Goal: Task Accomplishment & Management: Complete application form

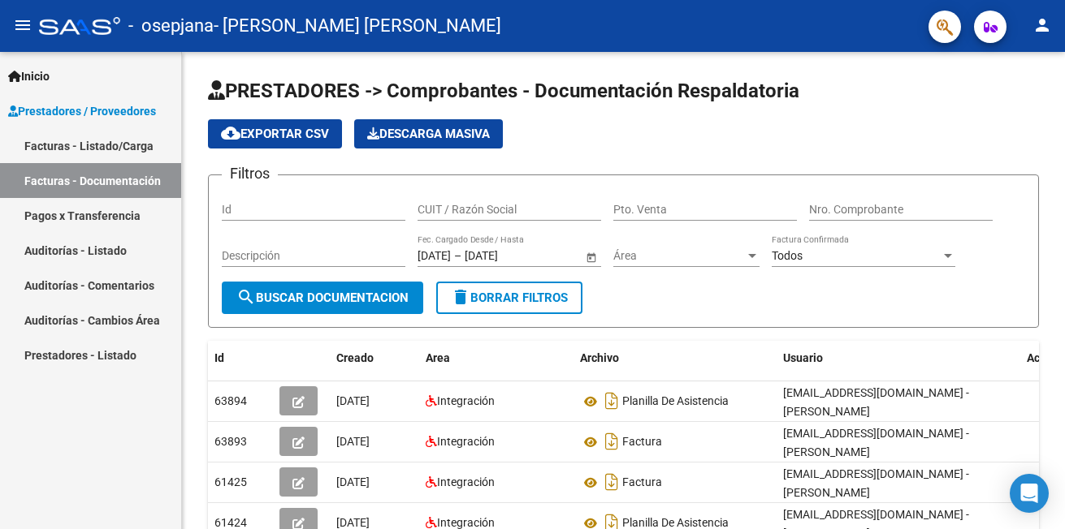
click at [130, 175] on link "Facturas - Documentación" at bounding box center [90, 180] width 181 height 35
click at [62, 177] on link "Facturas - Documentación" at bounding box center [90, 180] width 181 height 35
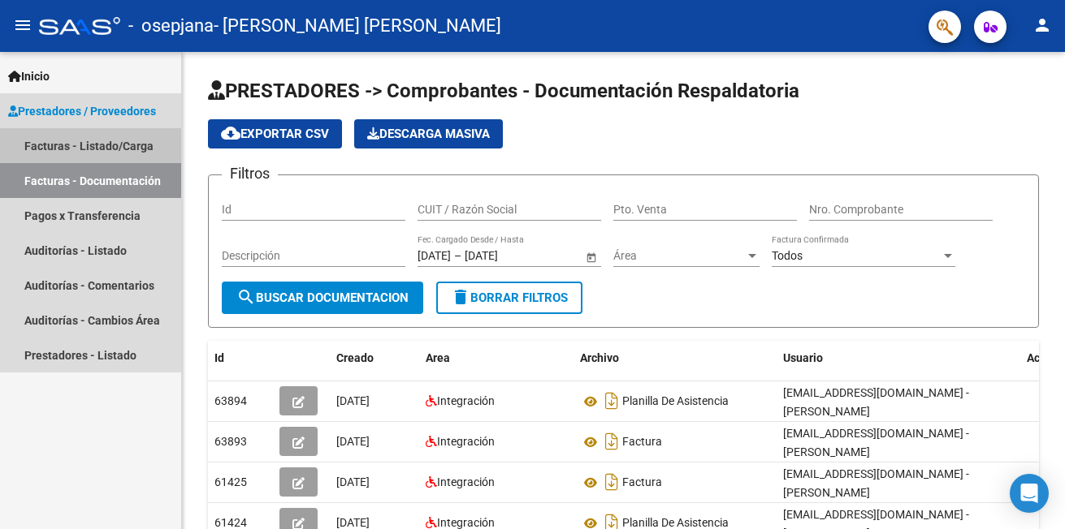
click at [63, 145] on link "Facturas - Listado/Carga" at bounding box center [90, 145] width 181 height 35
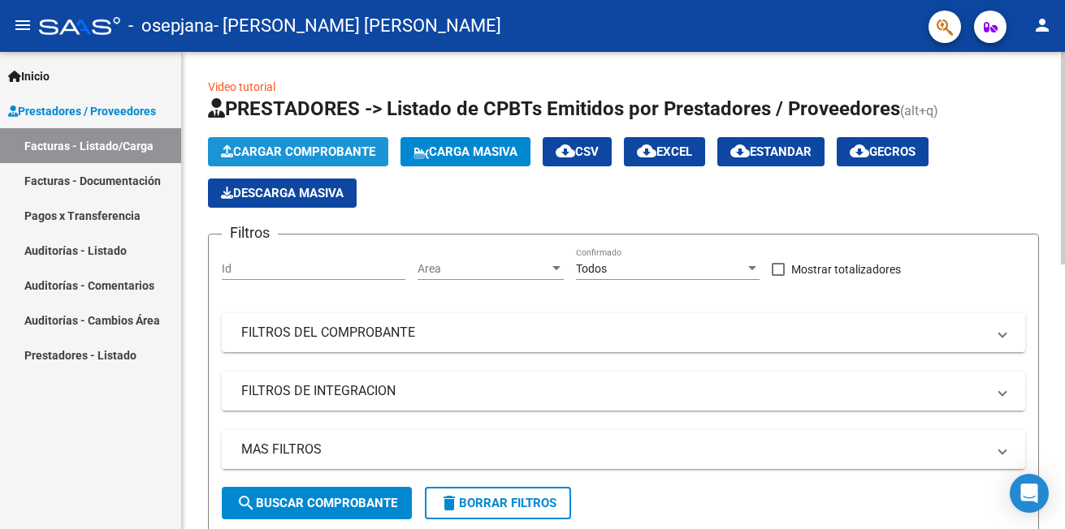
click at [261, 150] on span "Cargar Comprobante" at bounding box center [298, 152] width 154 height 15
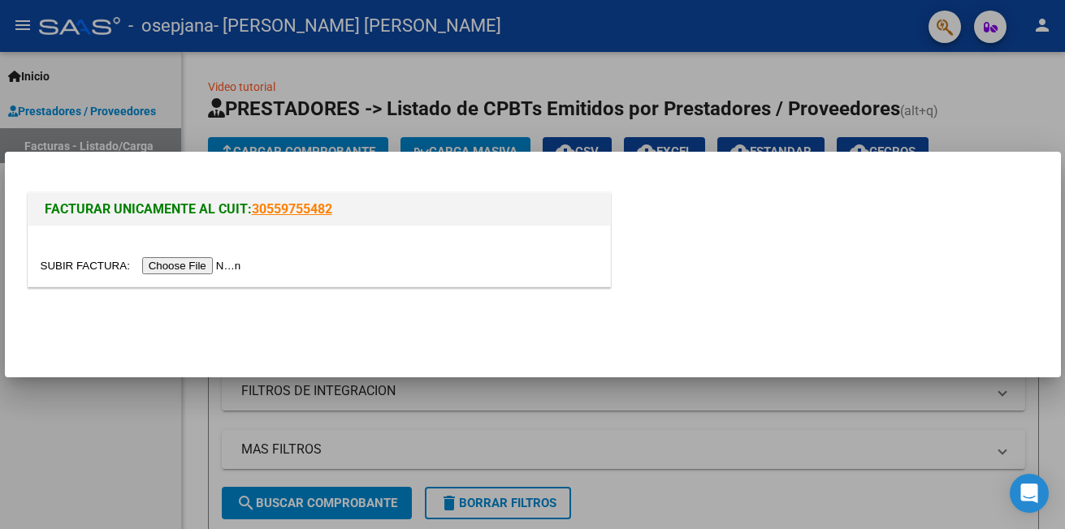
click at [188, 265] on input "file" at bounding box center [143, 265] width 205 height 17
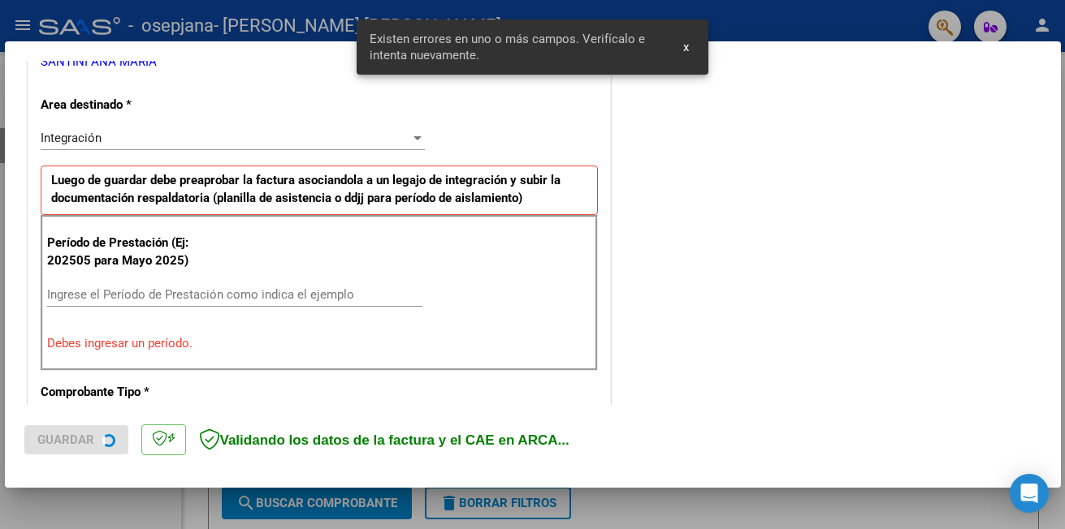
scroll to position [363, 0]
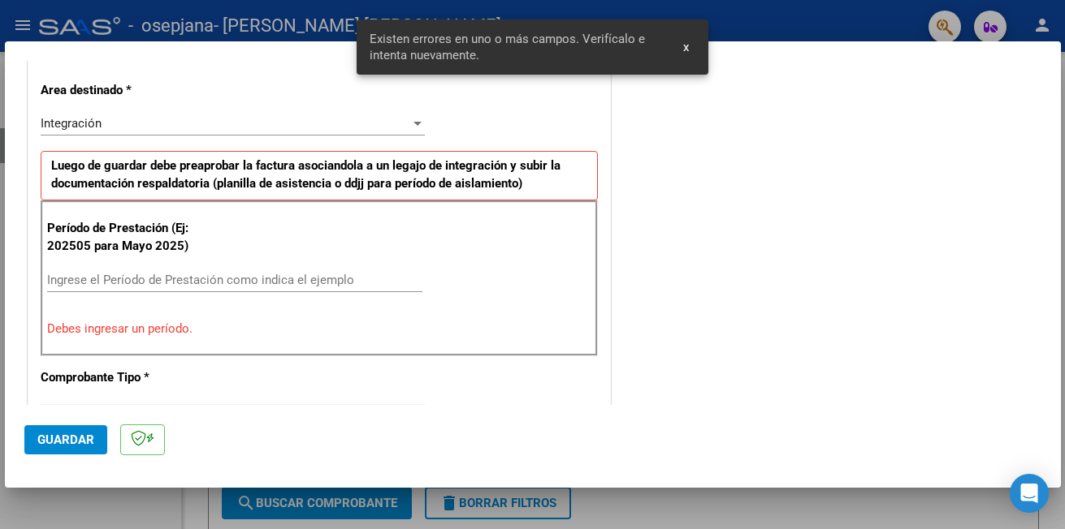
click at [75, 279] on input "Ingrese el Período de Prestación como indica el ejemplo" at bounding box center [234, 280] width 375 height 15
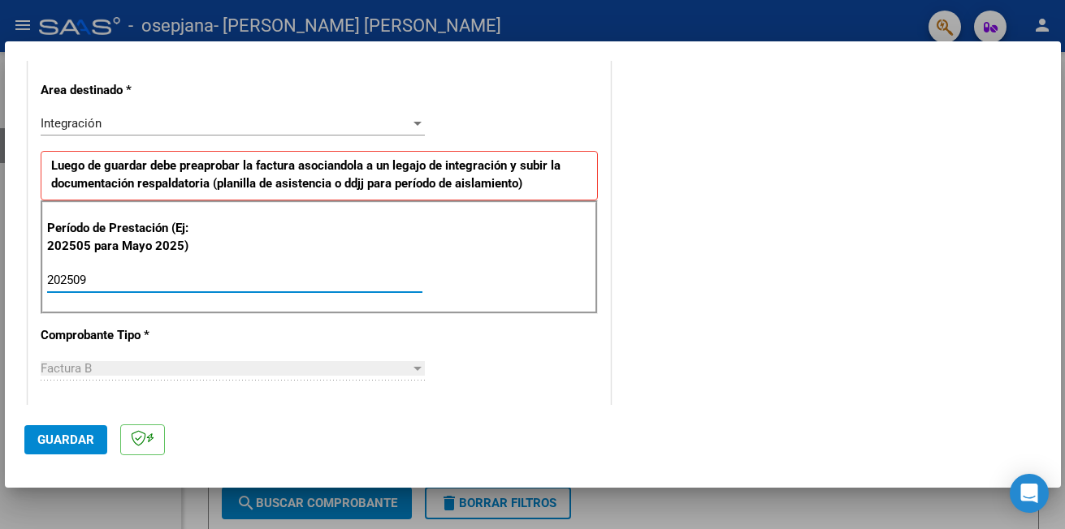
type input "202509"
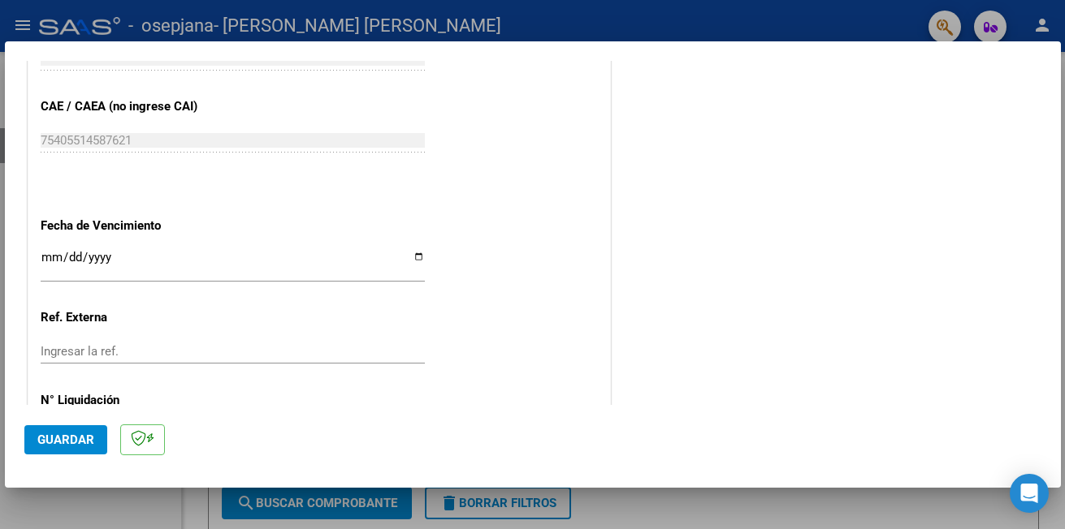
scroll to position [1045, 0]
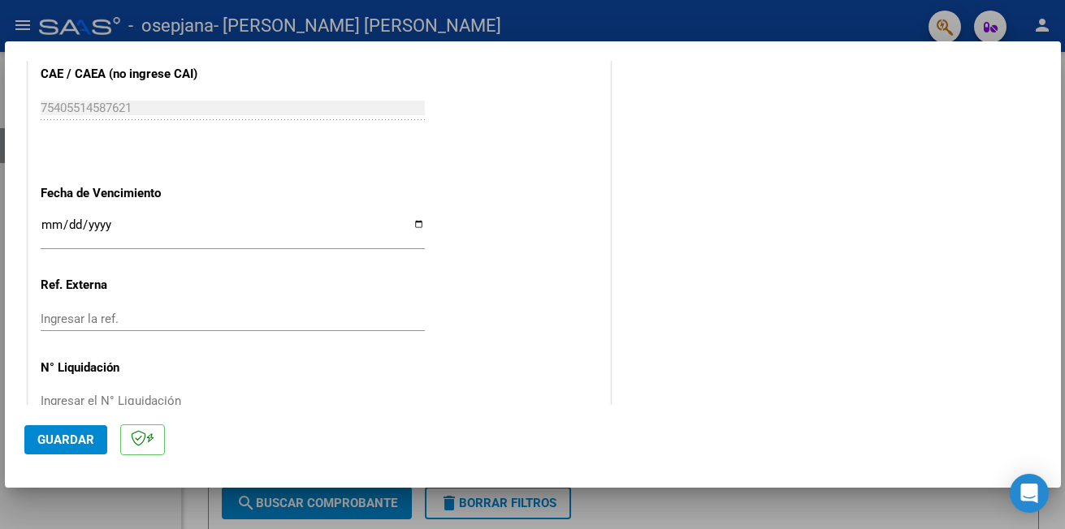
click at [50, 227] on input "Ingresar la fecha" at bounding box center [233, 231] width 384 height 26
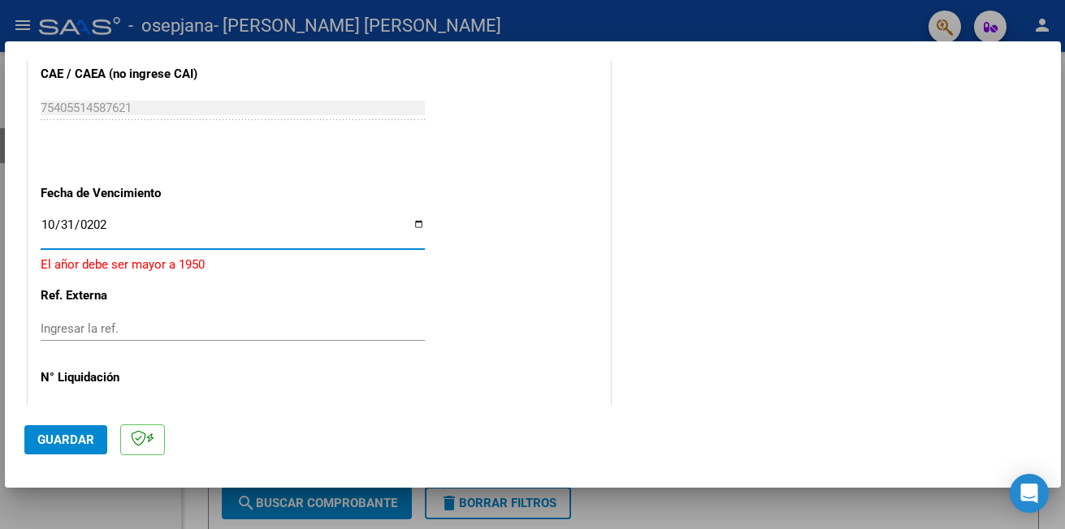
type input "[DATE]"
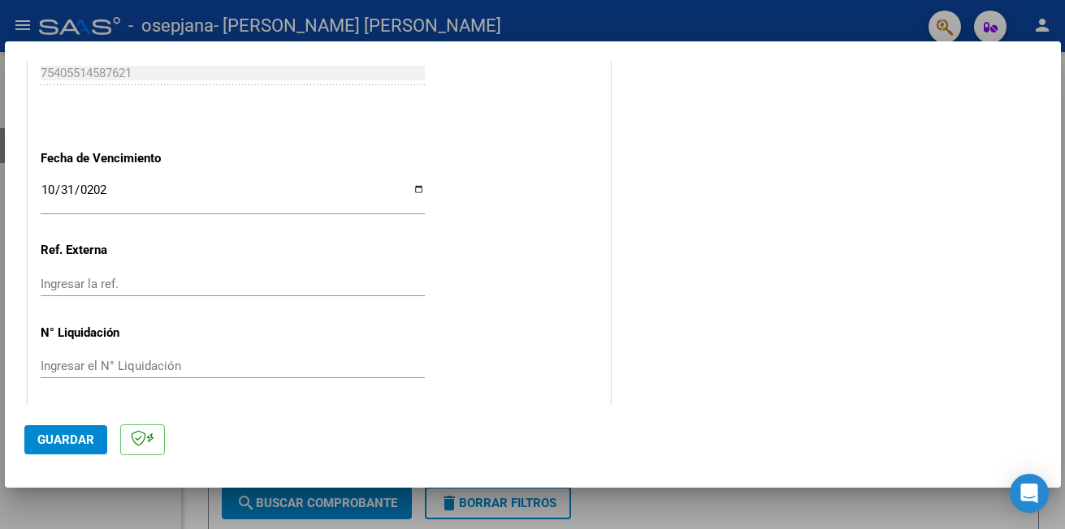
scroll to position [1085, 0]
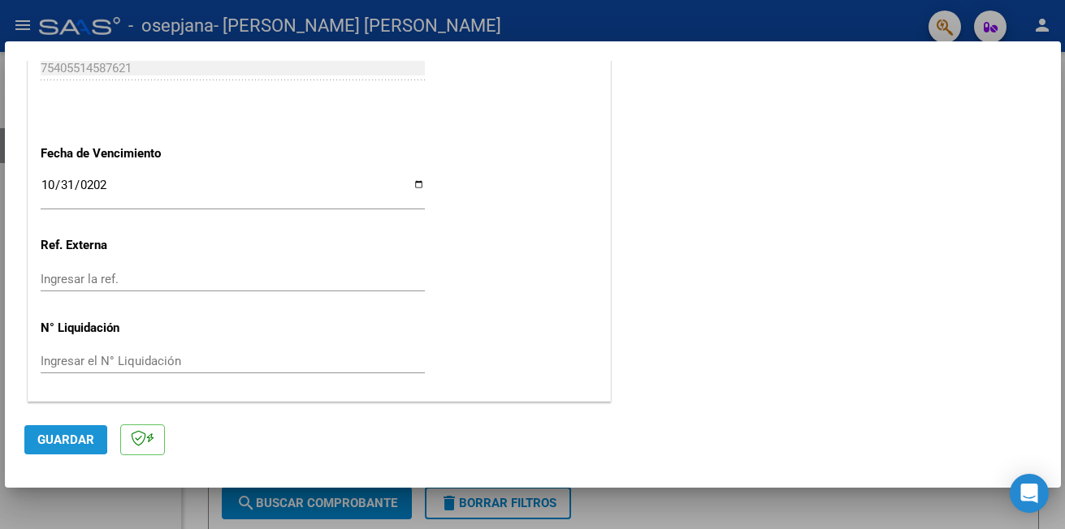
click at [53, 439] on span "Guardar" at bounding box center [65, 440] width 57 height 15
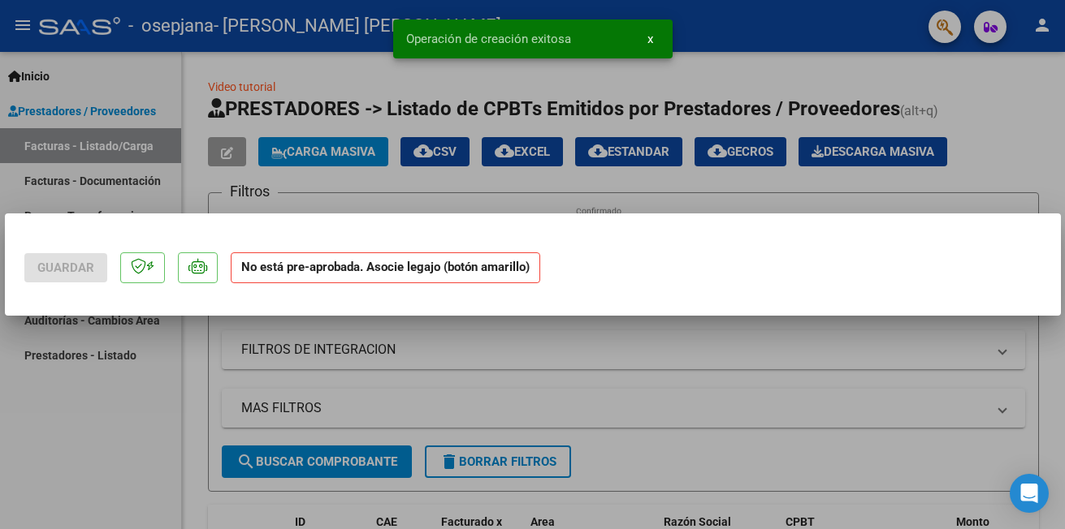
scroll to position [0, 0]
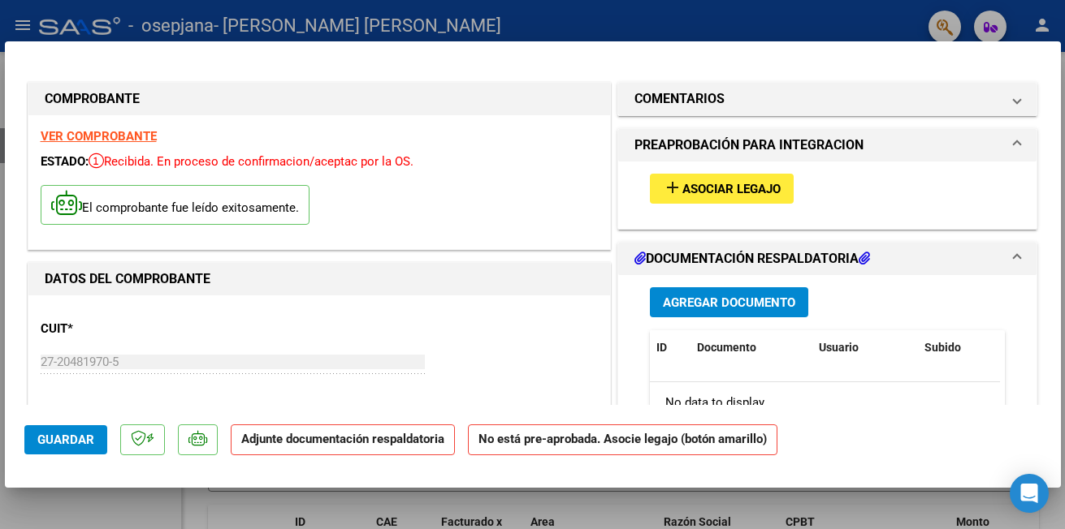
click at [693, 194] on span "Asociar Legajo" at bounding box center [731, 189] width 98 height 15
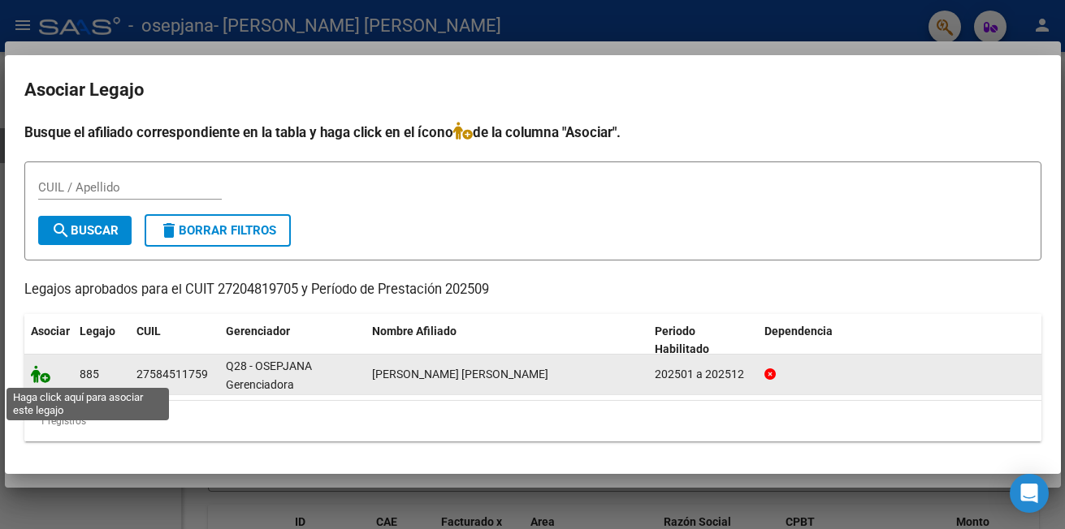
click at [34, 378] on icon at bounding box center [40, 374] width 19 height 18
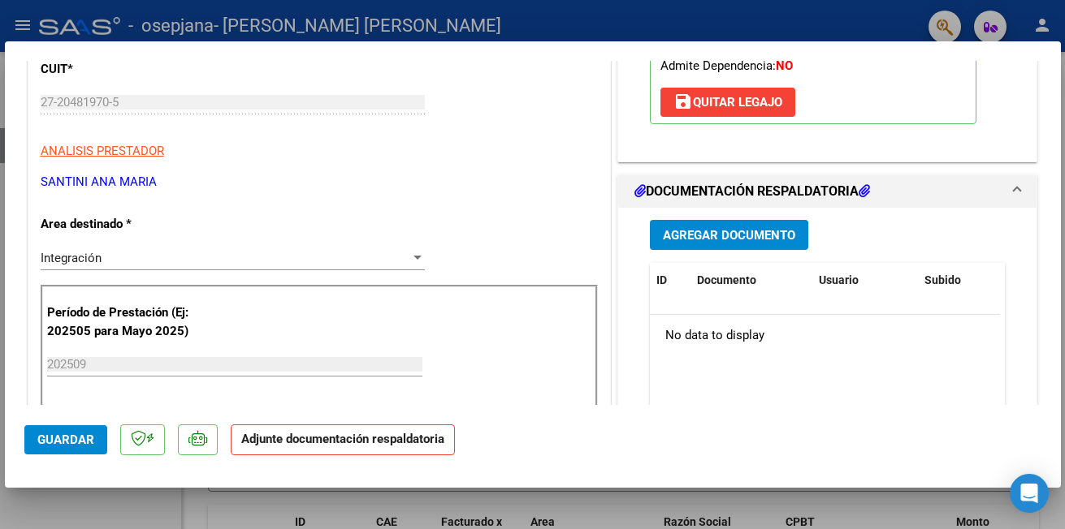
scroll to position [292, 0]
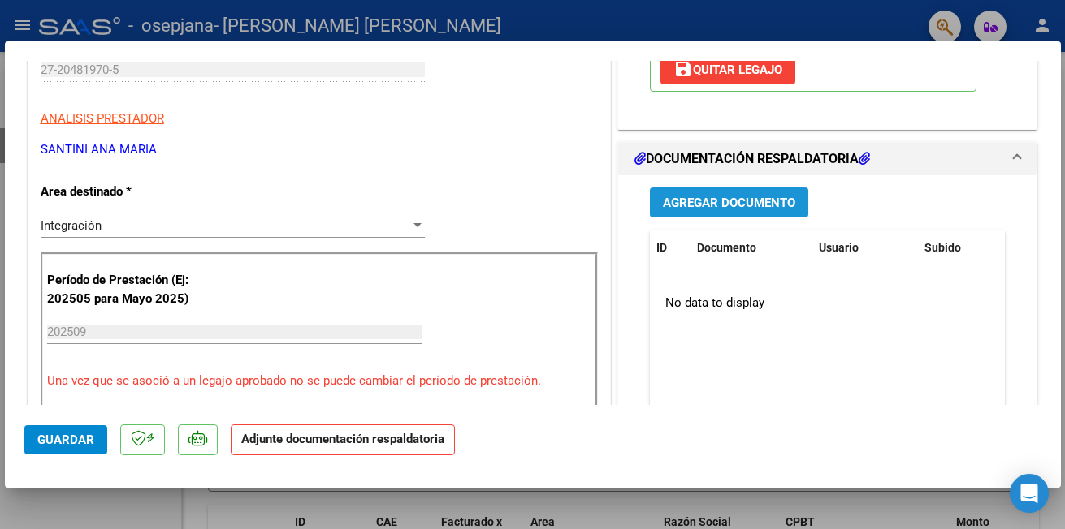
click at [726, 203] on span "Agregar Documento" at bounding box center [729, 203] width 132 height 15
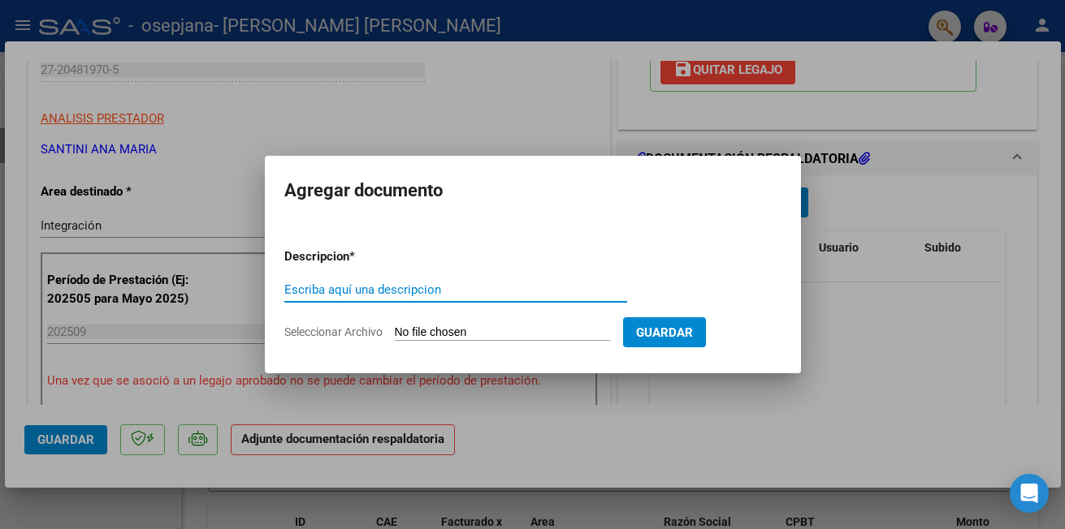
click at [395, 287] on input "Escriba aquí una descripcion" at bounding box center [455, 290] width 343 height 15
type input "p"
type input "Planilla de Asistencia"
click at [540, 327] on input "Seleccionar Archivo" at bounding box center [502, 333] width 215 height 15
type input "C:\fakepath\PLANILLADEASISTENCIA.pdf"
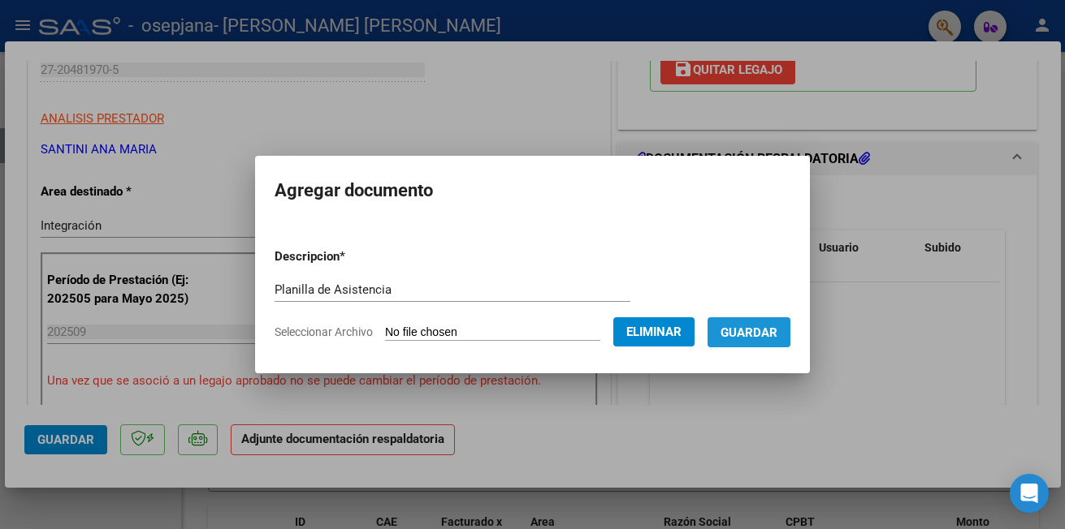
click at [777, 338] on span "Guardar" at bounding box center [748, 333] width 57 height 15
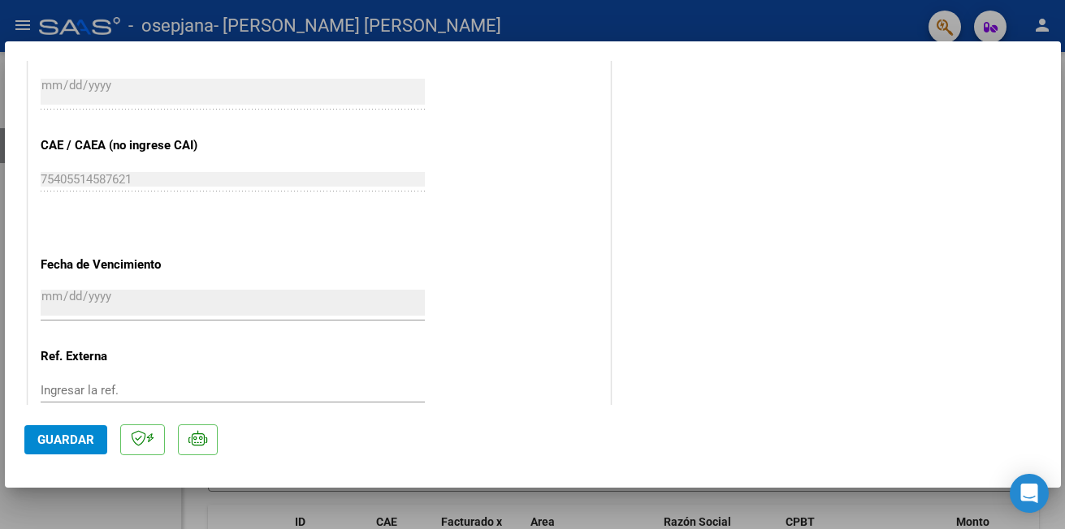
scroll to position [1026, 0]
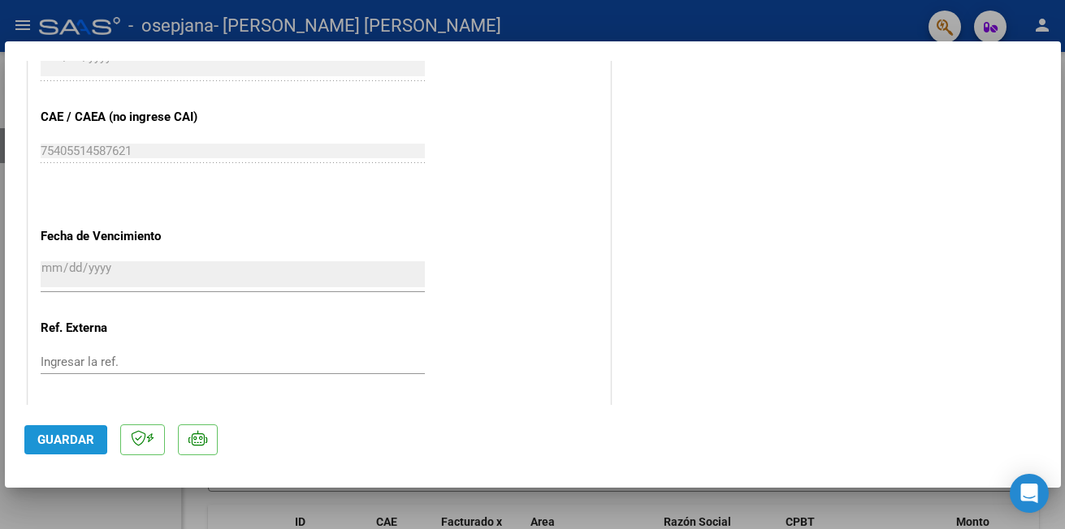
click at [56, 441] on span "Guardar" at bounding box center [65, 440] width 57 height 15
